Goal: Information Seeking & Learning: Check status

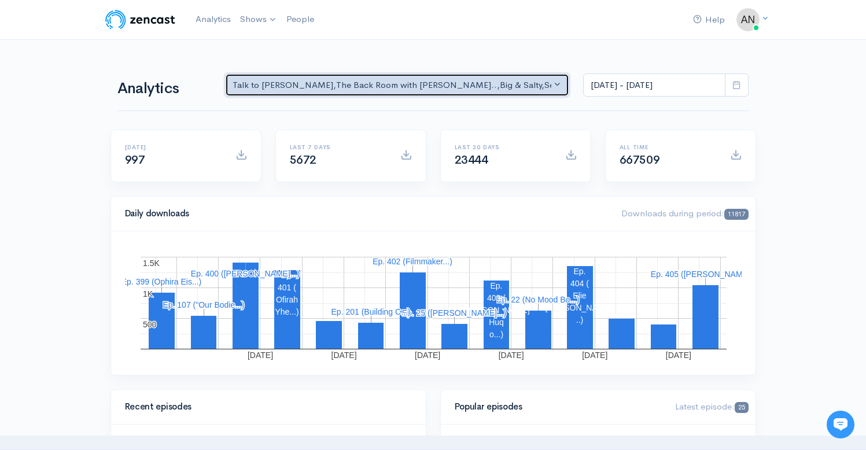
click at [408, 83] on div "Talk to [PERSON_NAME] , The Back Room with [PERSON_NAME].. , Big & Salty , Seri…" at bounding box center [392, 85] width 319 height 13
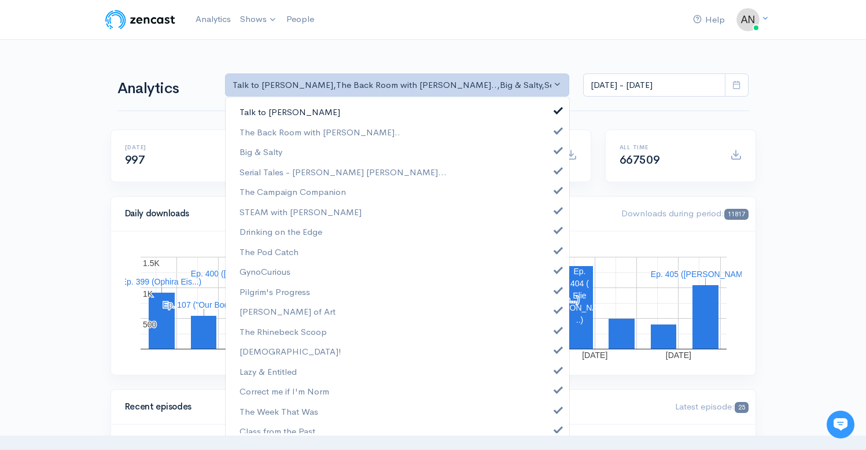
click at [546, 108] on link "Talk to [PERSON_NAME]" at bounding box center [398, 112] width 344 height 20
select select "10316"
click at [556, 147] on span at bounding box center [558, 149] width 5 height 9
click at [549, 175] on link "Serial Tales - [PERSON_NAME] [PERSON_NAME]..." at bounding box center [398, 172] width 344 height 20
click at [549, 196] on link "The Campaign Companion" at bounding box center [398, 192] width 344 height 20
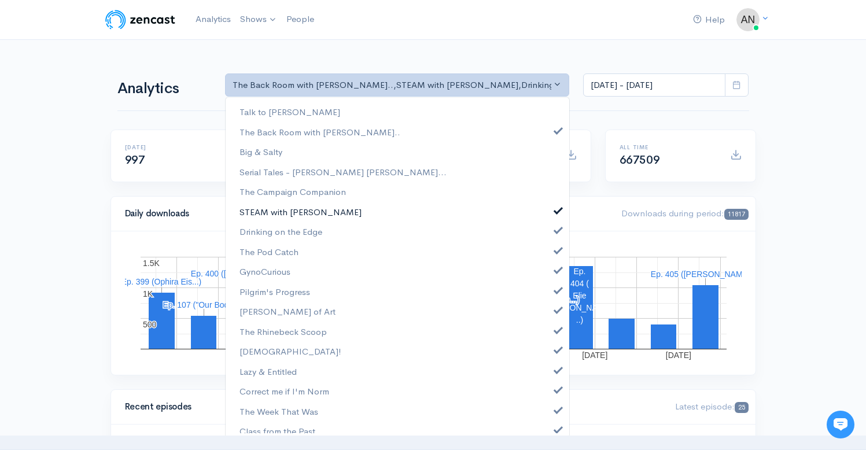
click at [556, 209] on span at bounding box center [558, 209] width 5 height 9
click at [549, 234] on link "Drinking on the Edge" at bounding box center [398, 232] width 344 height 20
click at [556, 250] on span at bounding box center [558, 249] width 5 height 9
click at [556, 271] on span at bounding box center [558, 268] width 5 height 9
click at [556, 291] on span at bounding box center [558, 289] width 5 height 9
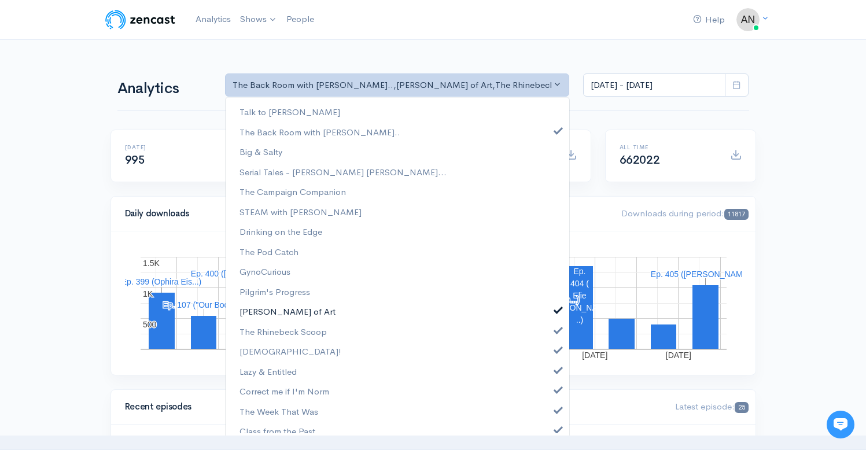
click at [549, 319] on link "[PERSON_NAME] of Art" at bounding box center [398, 311] width 344 height 20
click at [550, 341] on link "The Rhinebeck Scoop" at bounding box center [398, 332] width 344 height 20
click at [550, 358] on link "[DEMOGRAPHIC_DATA]!" at bounding box center [398, 351] width 344 height 20
click at [556, 367] on span at bounding box center [558, 369] width 5 height 9
click at [556, 388] on span at bounding box center [558, 388] width 5 height 9
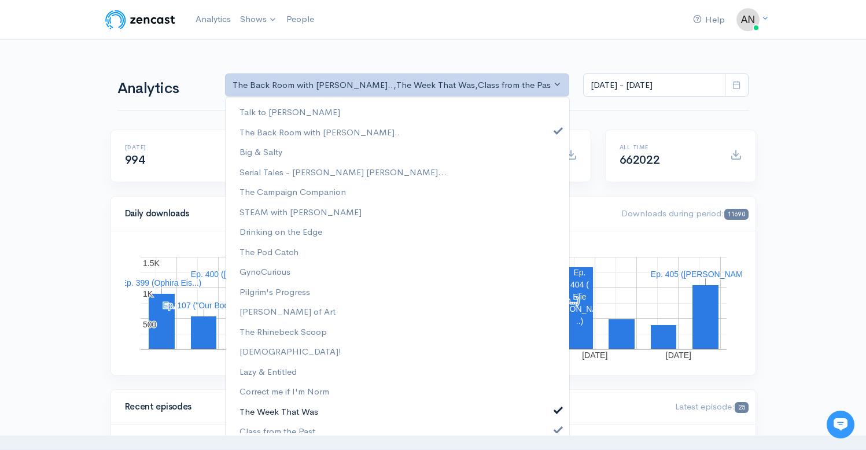
click at [556, 410] on span at bounding box center [558, 408] width 5 height 9
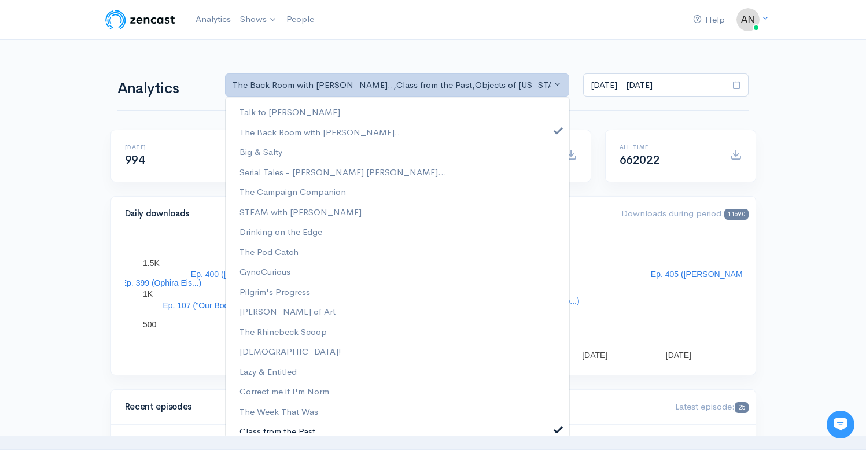
click at [556, 426] on span at bounding box center [558, 428] width 5 height 9
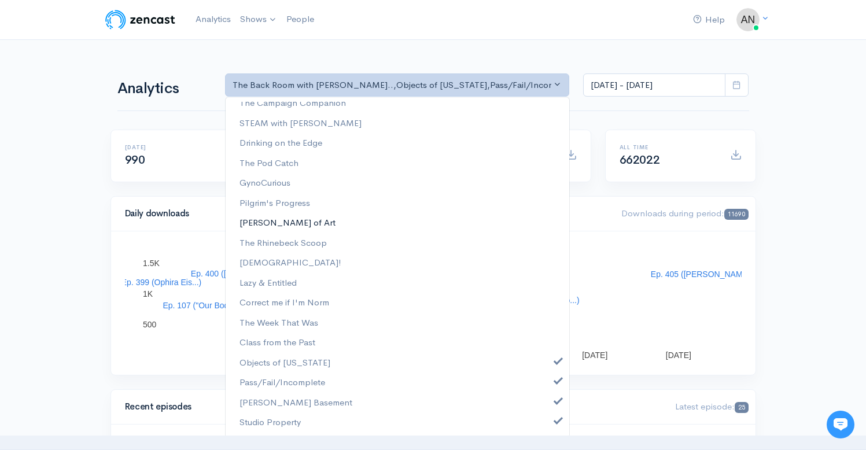
scroll to position [148, 0]
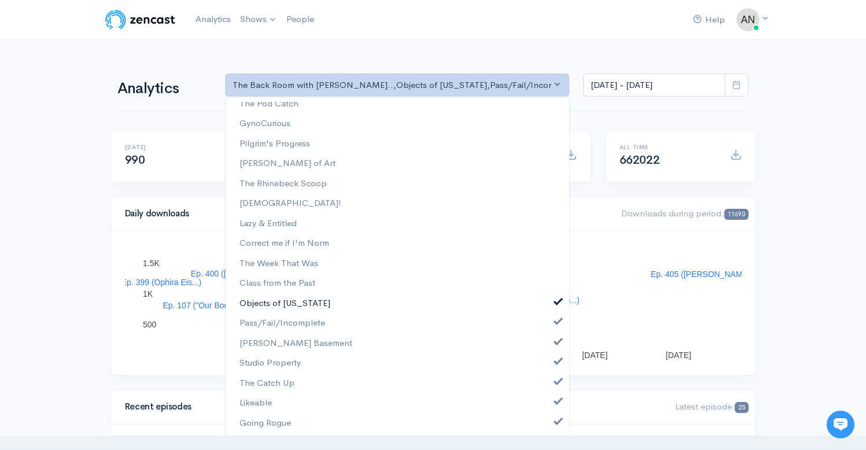
click at [556, 298] on span at bounding box center [558, 300] width 5 height 9
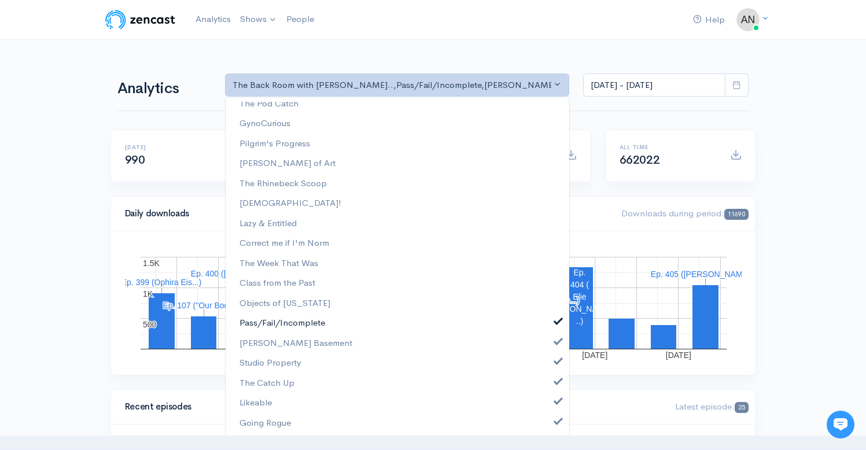
click at [551, 329] on link "Pass/Fail/Incomplete" at bounding box center [398, 323] width 344 height 20
click at [556, 341] on span at bounding box center [558, 340] width 5 height 9
click at [549, 368] on link "Studio Property" at bounding box center [398, 363] width 344 height 20
click at [550, 388] on link "The Catch Up" at bounding box center [398, 383] width 344 height 20
click at [550, 410] on link "Likeable" at bounding box center [398, 403] width 344 height 20
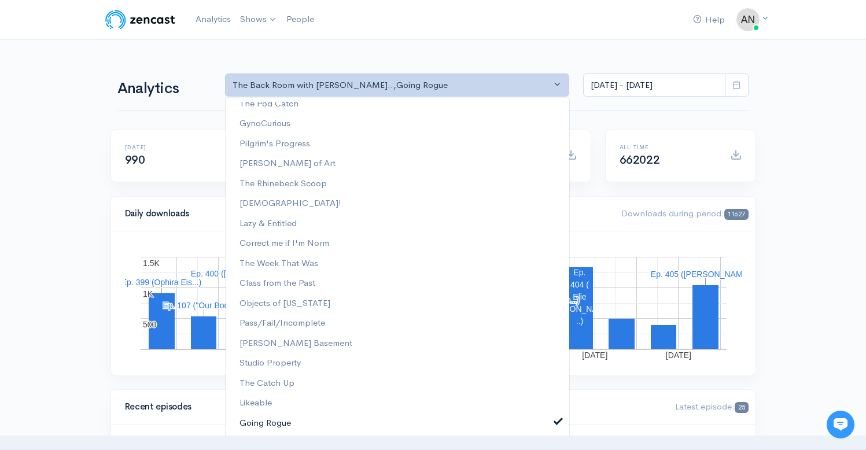
click at [556, 421] on span at bounding box center [558, 420] width 5 height 9
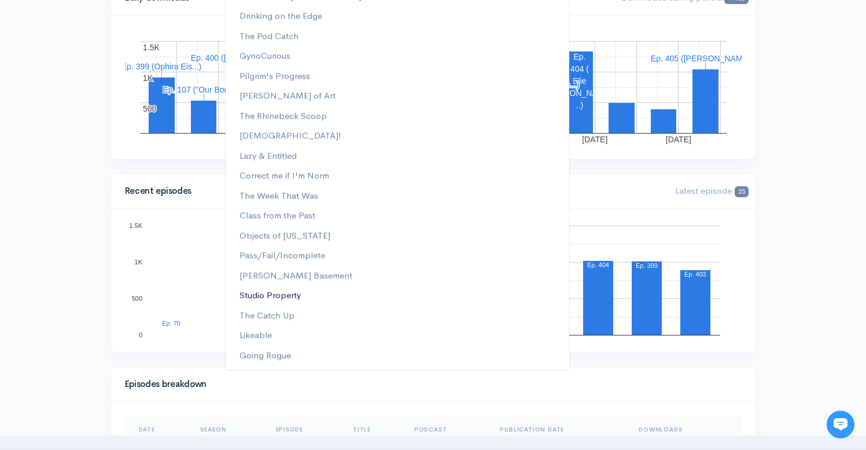
scroll to position [0, 0]
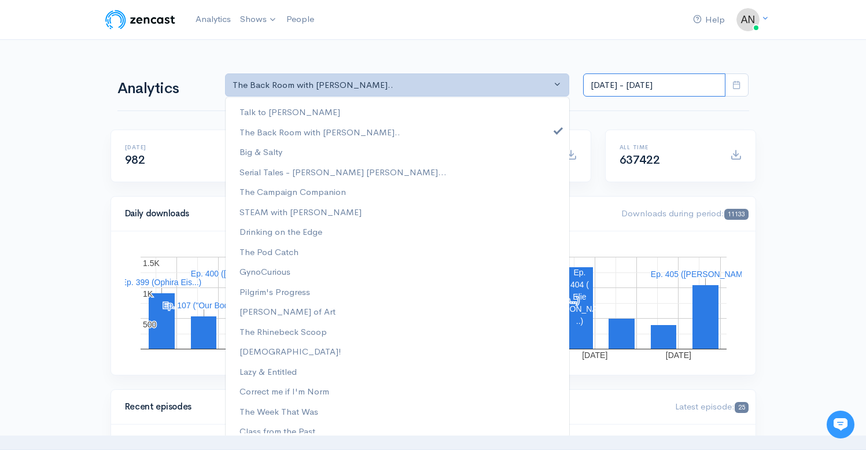
click at [637, 80] on input "[DATE] - [DATE]" at bounding box center [654, 85] width 142 height 24
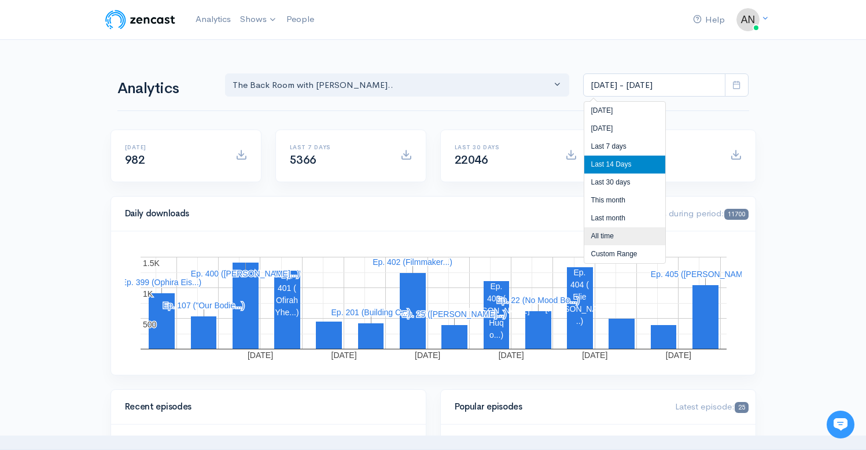
click at [598, 236] on li "All time" at bounding box center [624, 236] width 81 height 18
type input "[DATE] - [DATE]"
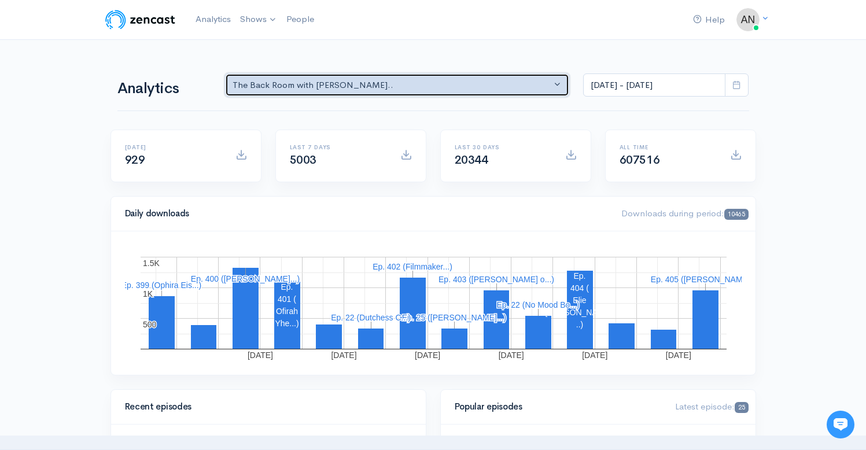
click at [444, 93] on button "The Back Room with [PERSON_NAME].." at bounding box center [397, 85] width 345 height 24
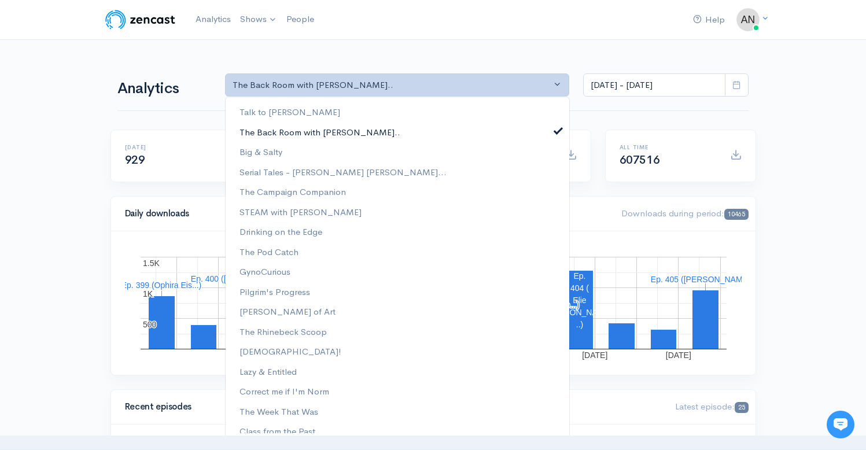
click at [546, 128] on link "The Back Room with [PERSON_NAME].." at bounding box center [398, 132] width 344 height 20
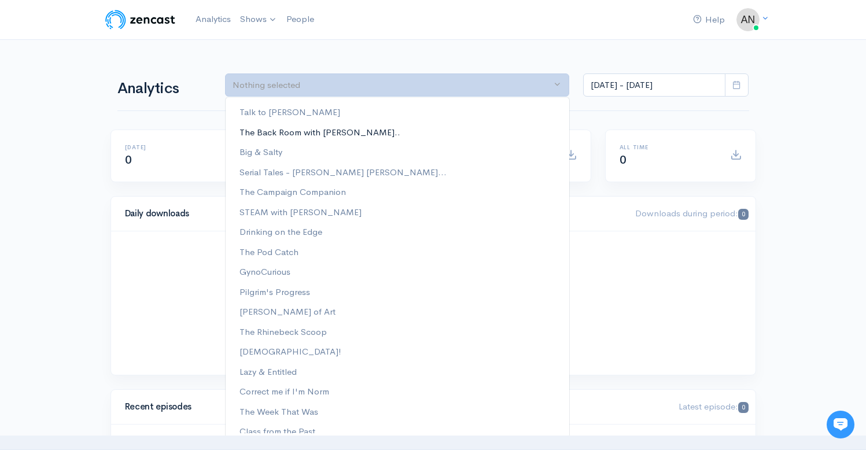
click at [550, 132] on link "The Back Room with [PERSON_NAME].." at bounding box center [398, 132] width 344 height 20
select select "10316"
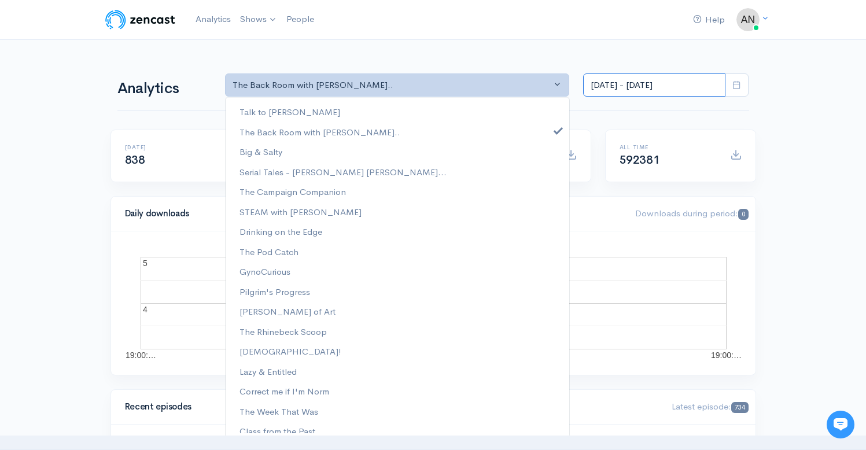
click at [654, 88] on input "[DATE] - [DATE]" at bounding box center [654, 85] width 142 height 24
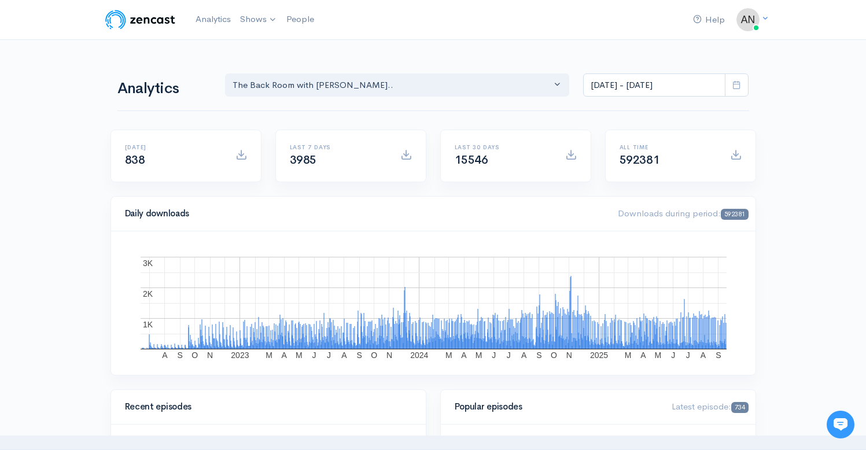
click at [598, 24] on div "Help Notifications View all Your profile Team settings Radio Free Rhinecliff Cu…" at bounding box center [434, 19] width 660 height 25
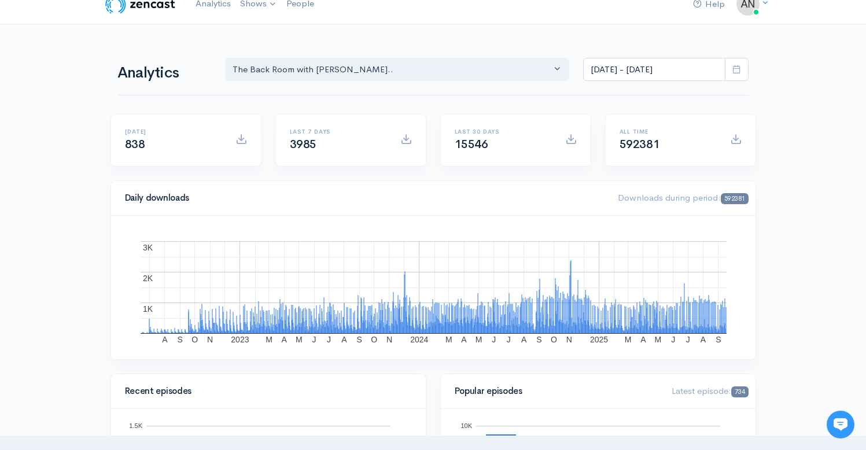
scroll to position [0, 0]
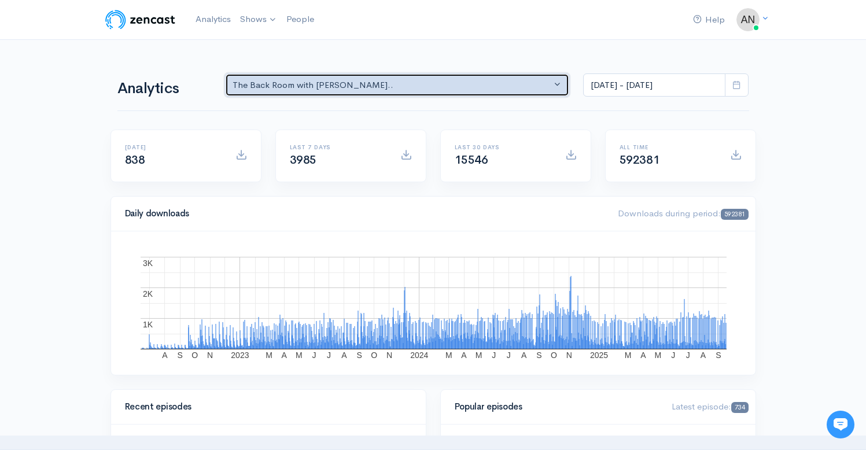
click at [446, 82] on div "The Back Room with [PERSON_NAME].." at bounding box center [392, 85] width 319 height 13
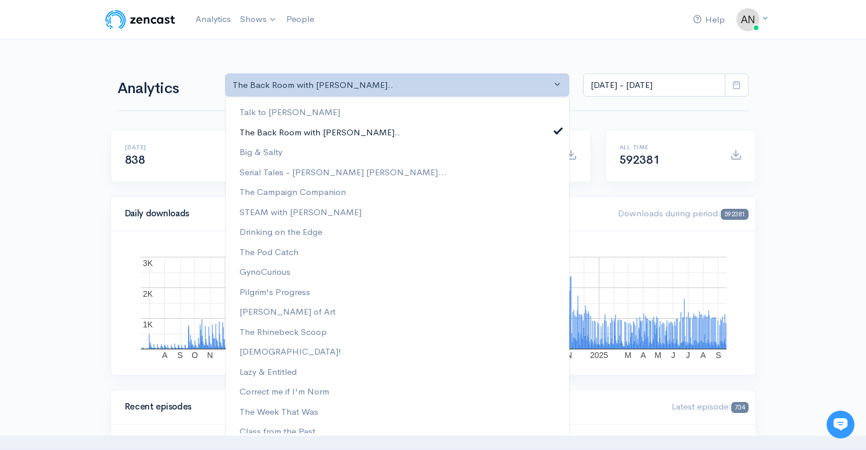
click at [556, 134] on span at bounding box center [558, 129] width 5 height 9
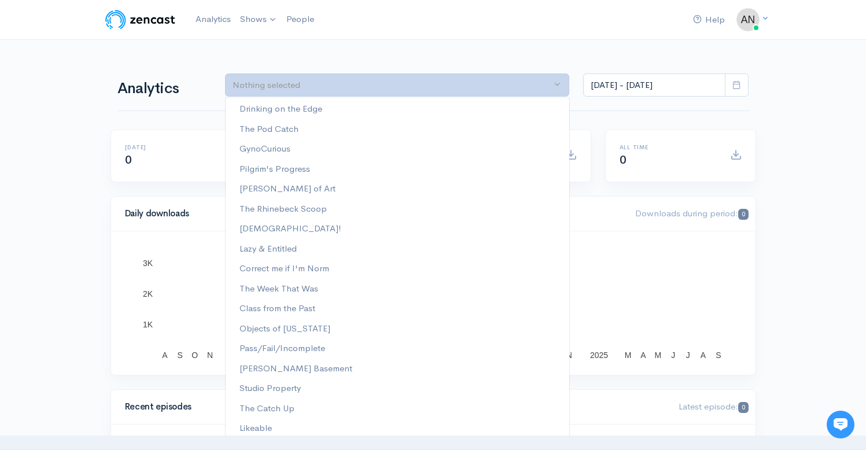
scroll to position [148, 0]
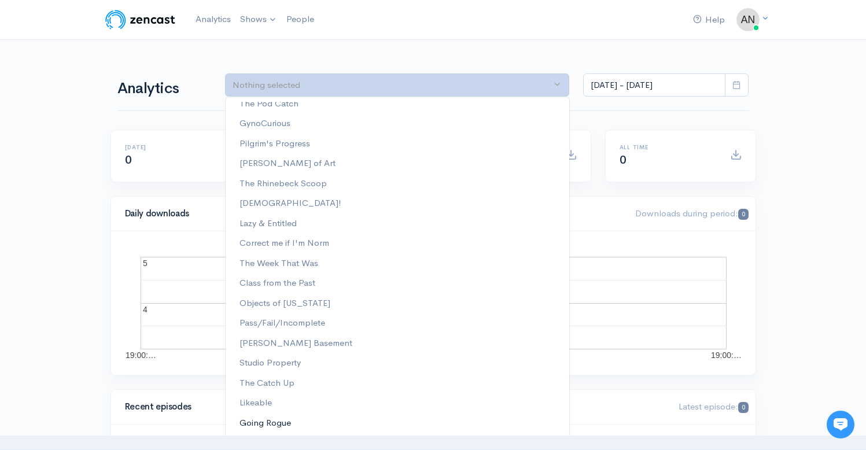
click at [264, 424] on span "Going Rogue" at bounding box center [266, 423] width 52 height 13
select select "15466"
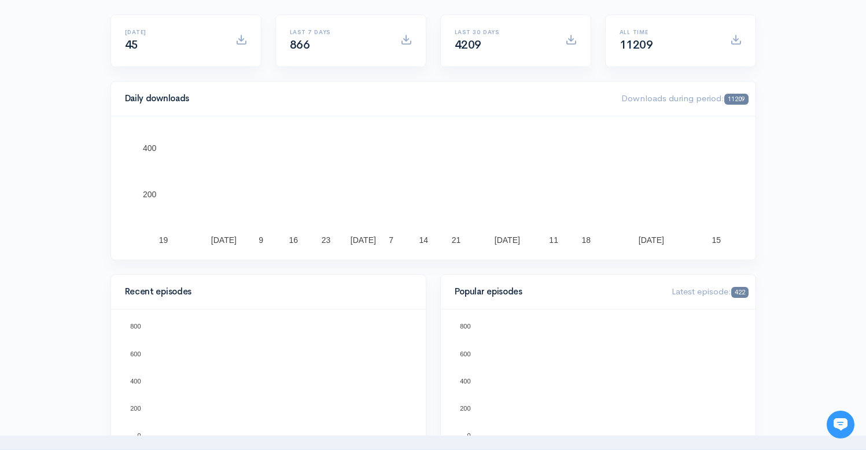
scroll to position [0, 0]
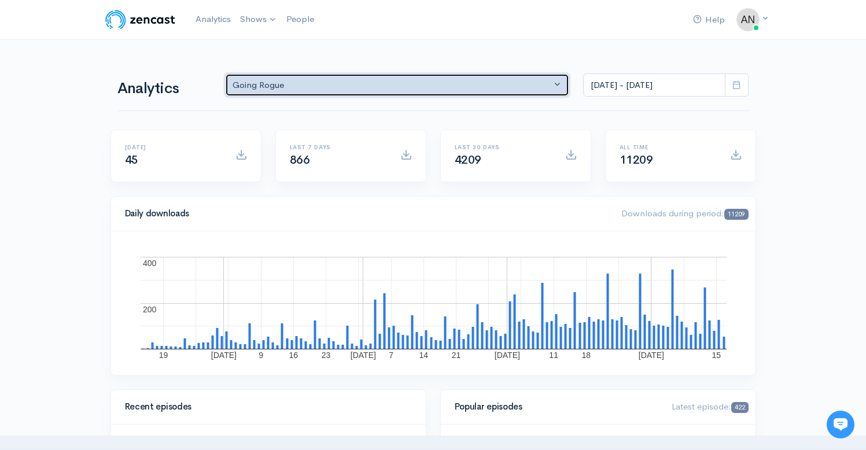
click at [384, 85] on div "Going Rogue" at bounding box center [392, 85] width 319 height 13
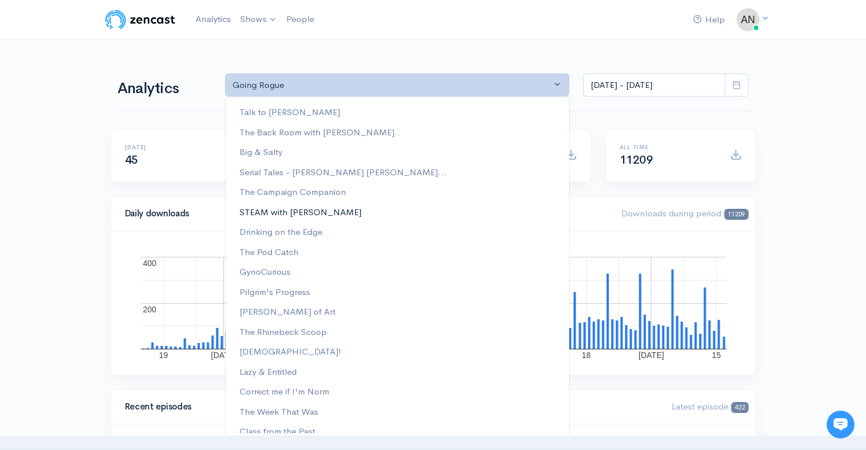
scroll to position [148, 0]
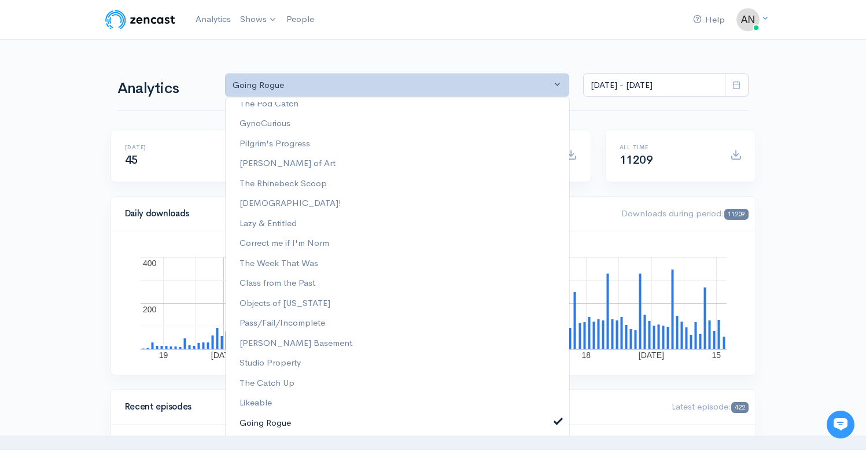
click at [556, 421] on span at bounding box center [558, 420] width 5 height 9
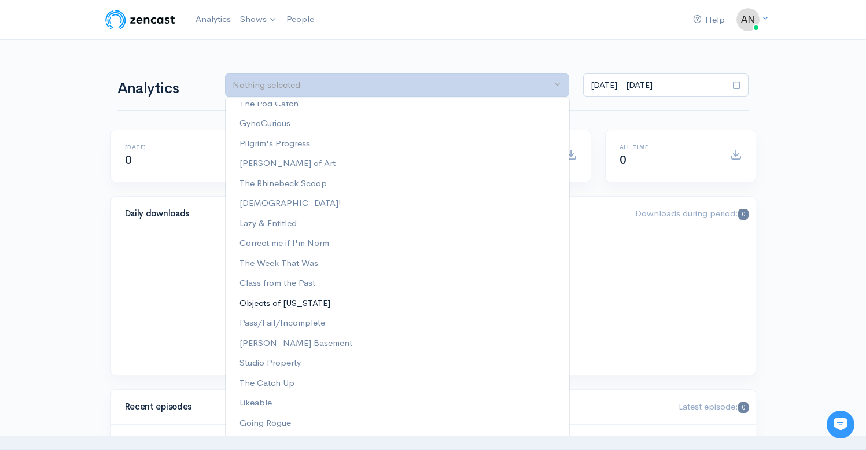
scroll to position [0, 0]
click at [303, 242] on span "Correct me if I'm Norm" at bounding box center [285, 243] width 90 height 13
select select "13974"
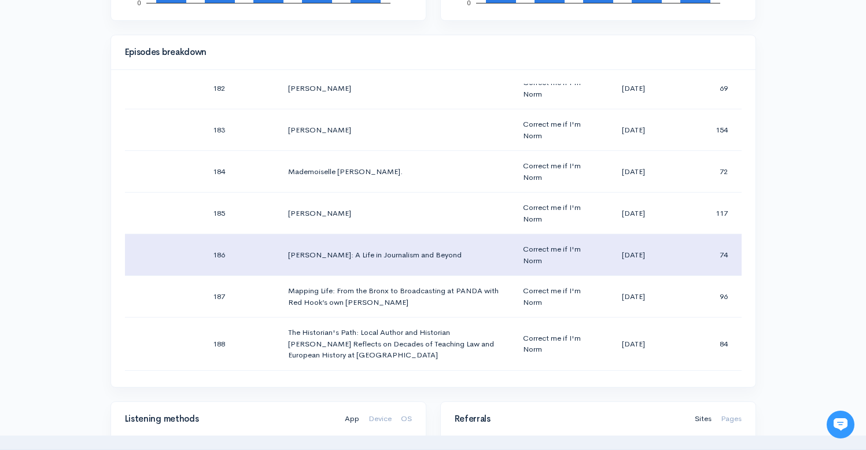
scroll to position [8135, 0]
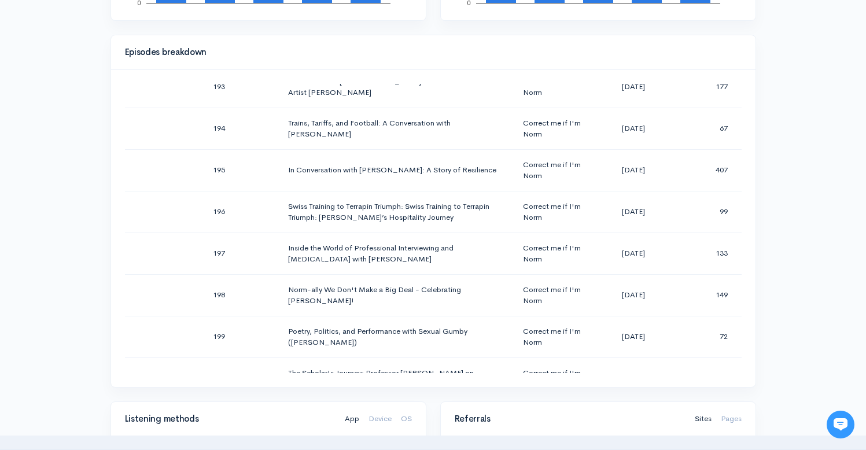
click at [826, 194] on div "Help Notifications View all Your profile Team settings Radio Free Rhinecliff Cu…" at bounding box center [433, 272] width 866 height 1640
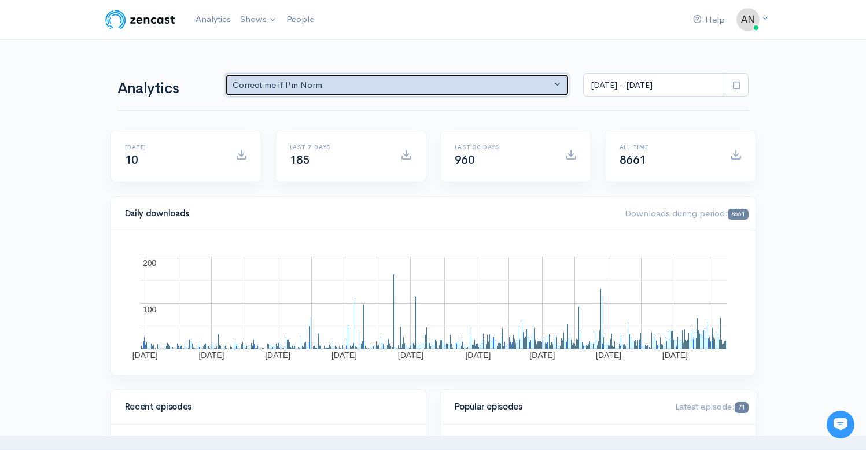
click at [314, 83] on div "Correct me if I'm Norm" at bounding box center [392, 85] width 319 height 13
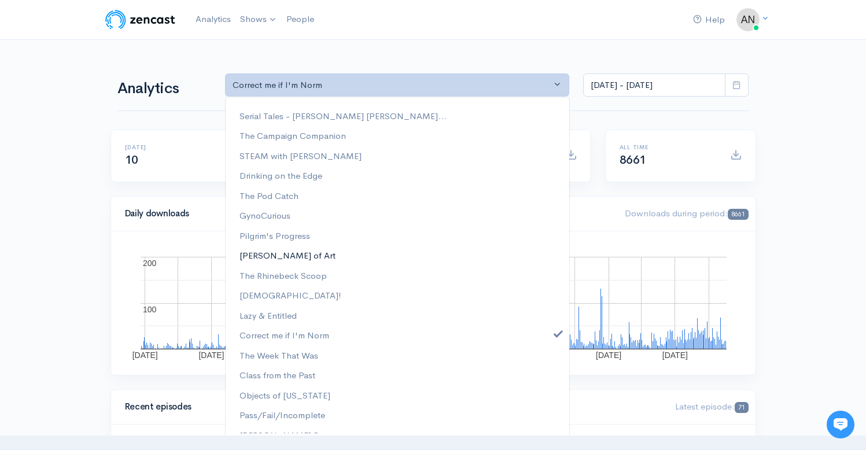
scroll to position [64, 0]
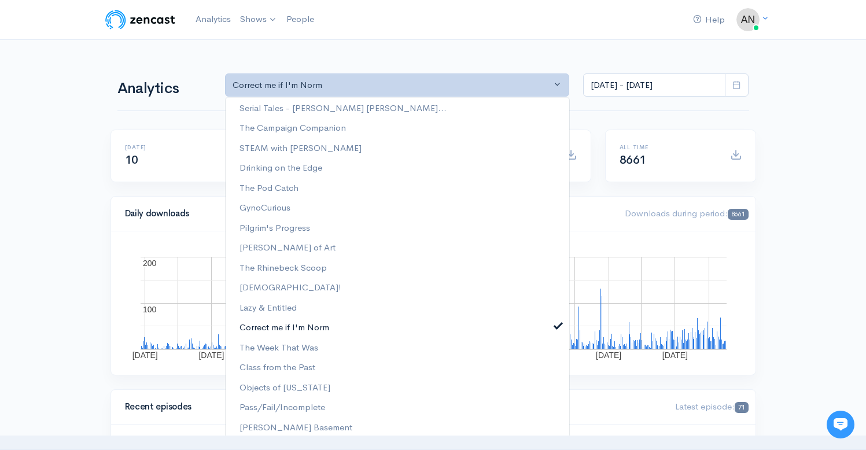
click at [556, 328] on span at bounding box center [558, 324] width 5 height 9
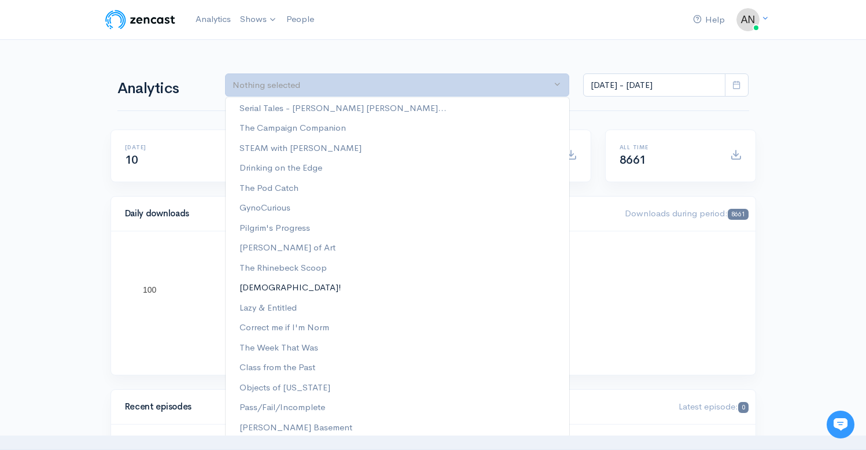
scroll to position [0, 0]
click at [305, 264] on span "The Rhinebeck Scoop" at bounding box center [283, 267] width 87 height 13
select select "13481"
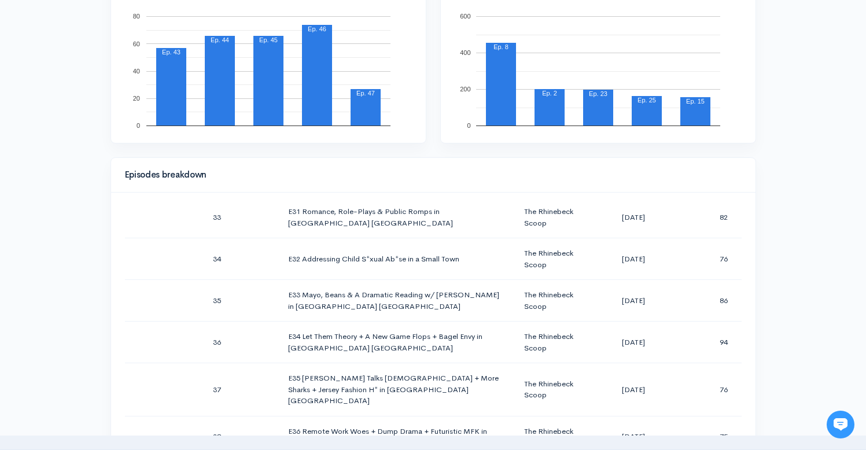
scroll to position [1760, 0]
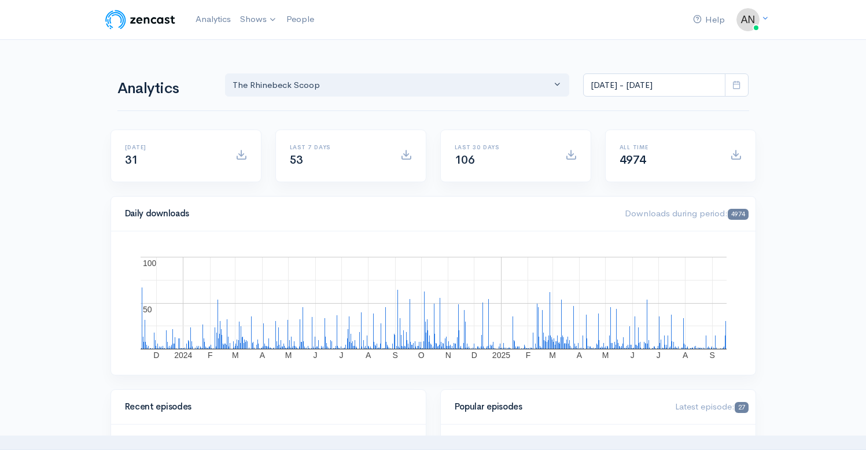
select select "13481"
